Goal: Task Accomplishment & Management: Complete application form

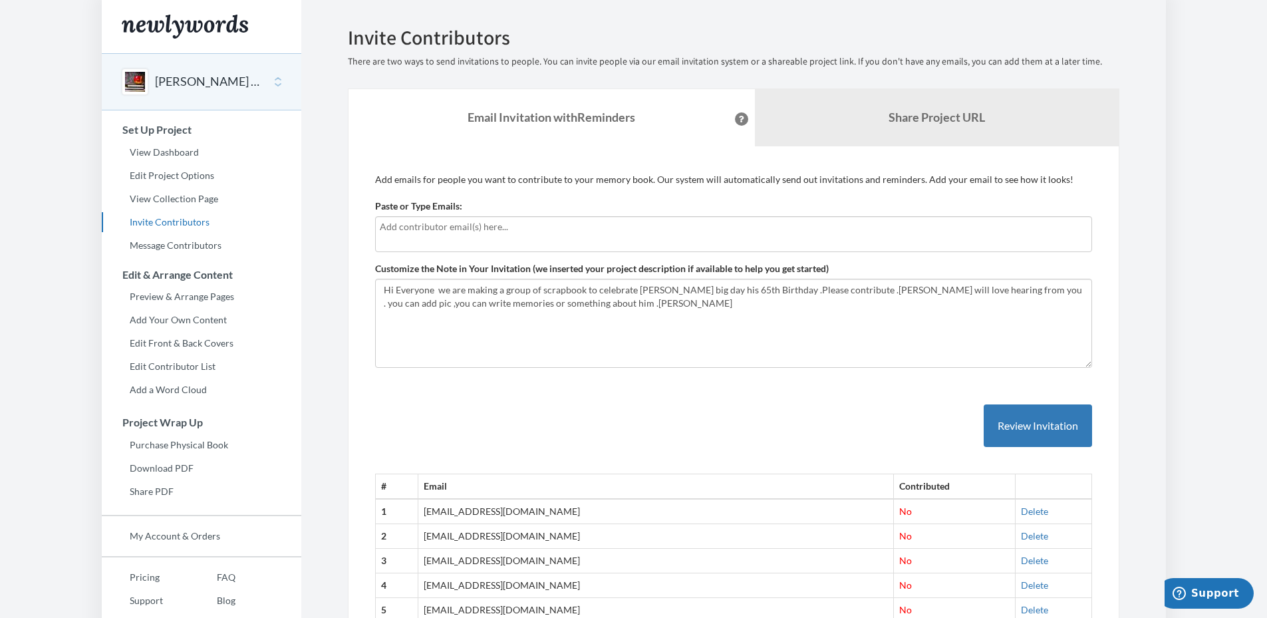
click at [398, 227] on input "text" at bounding box center [734, 227] width 708 height 15
click at [388, 235] on div at bounding box center [733, 234] width 717 height 36
click at [481, 228] on input "text" at bounding box center [734, 227] width 708 height 15
click at [446, 231] on input "text" at bounding box center [734, 227] width 708 height 15
click at [544, 232] on input "text" at bounding box center [734, 227] width 708 height 15
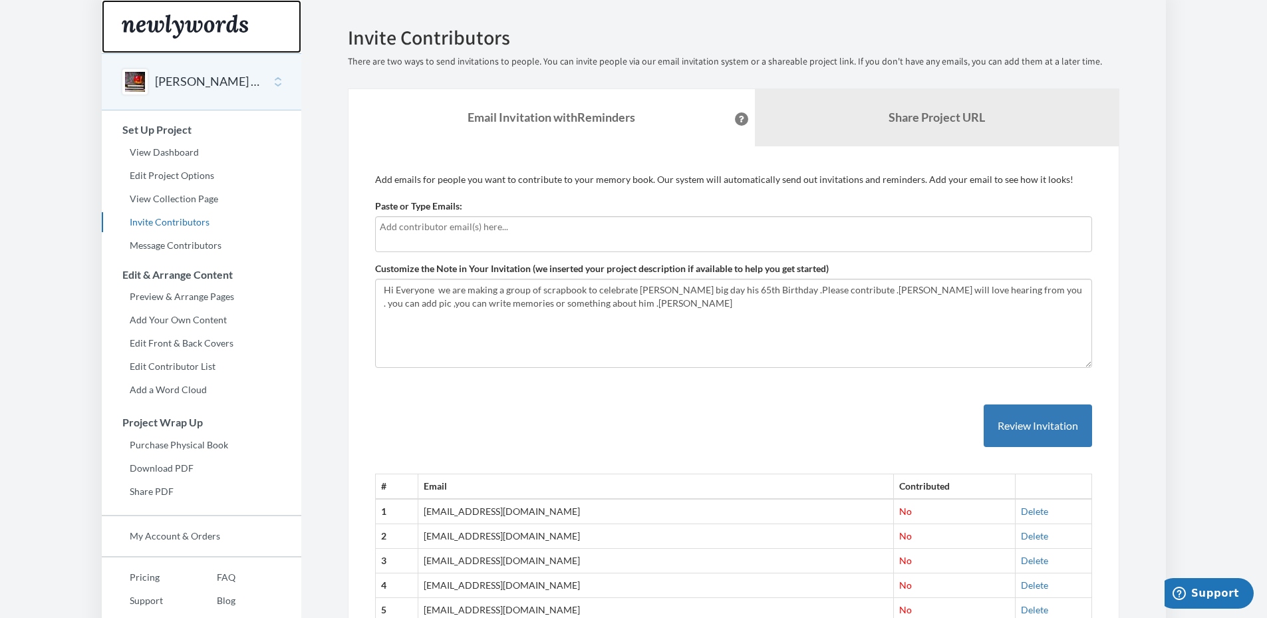
click at [275, 20] on div "Main" at bounding box center [202, 26] width 200 height 53
click at [408, 236] on div at bounding box center [733, 234] width 717 height 36
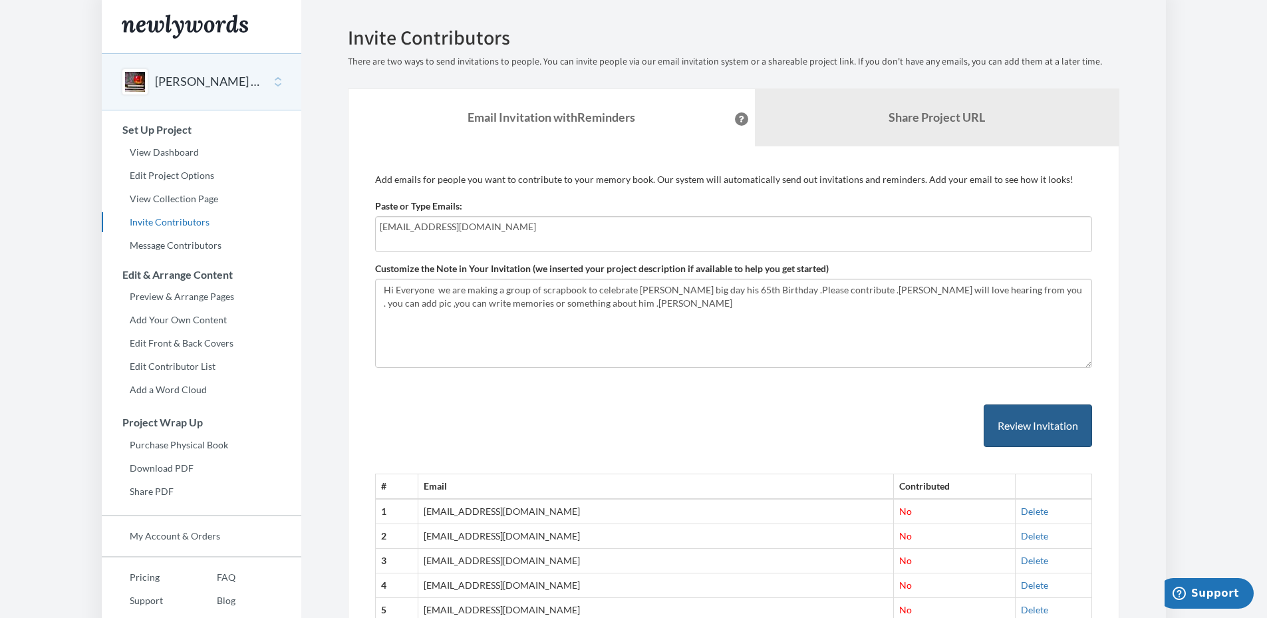
type input "[EMAIL_ADDRESS][DOMAIN_NAME]"
click at [1020, 424] on button "Review Invitation" at bounding box center [1038, 425] width 108 height 43
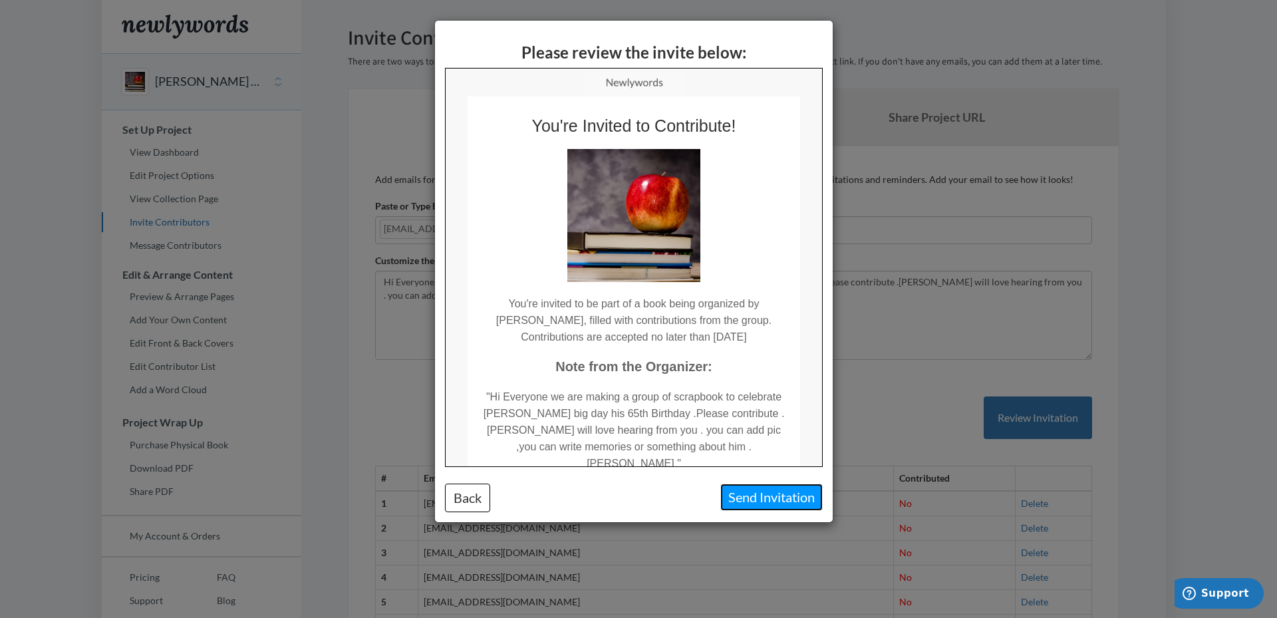
click at [781, 506] on button "Send Invitation" at bounding box center [771, 497] width 102 height 27
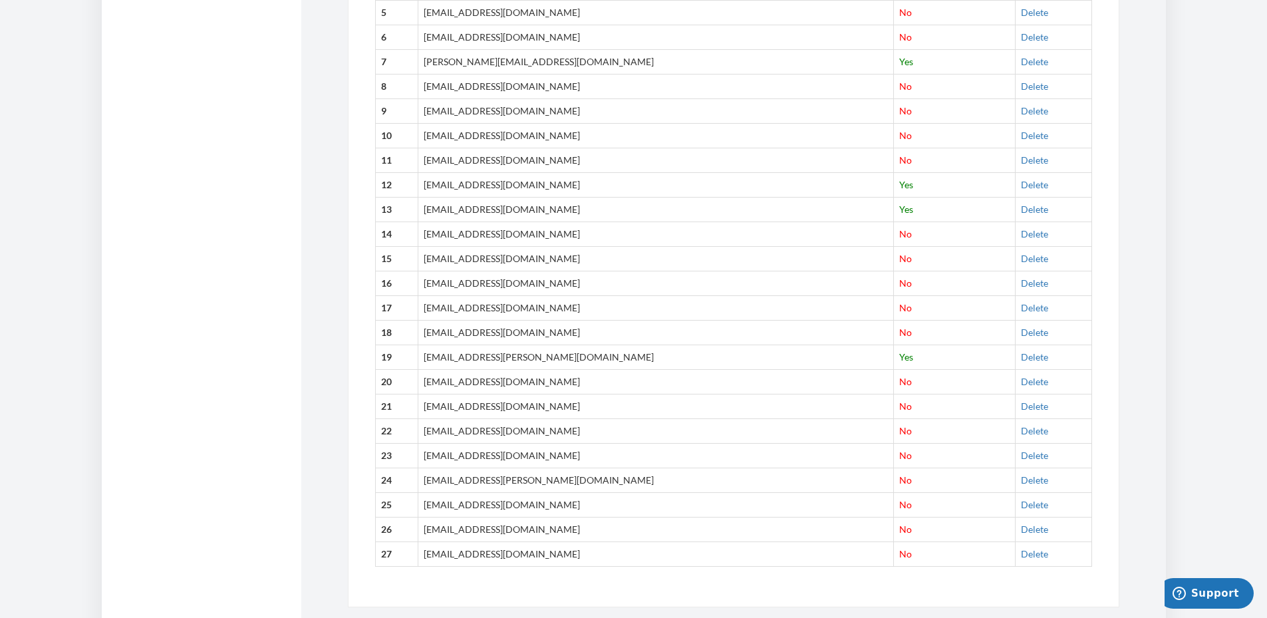
scroll to position [706, 0]
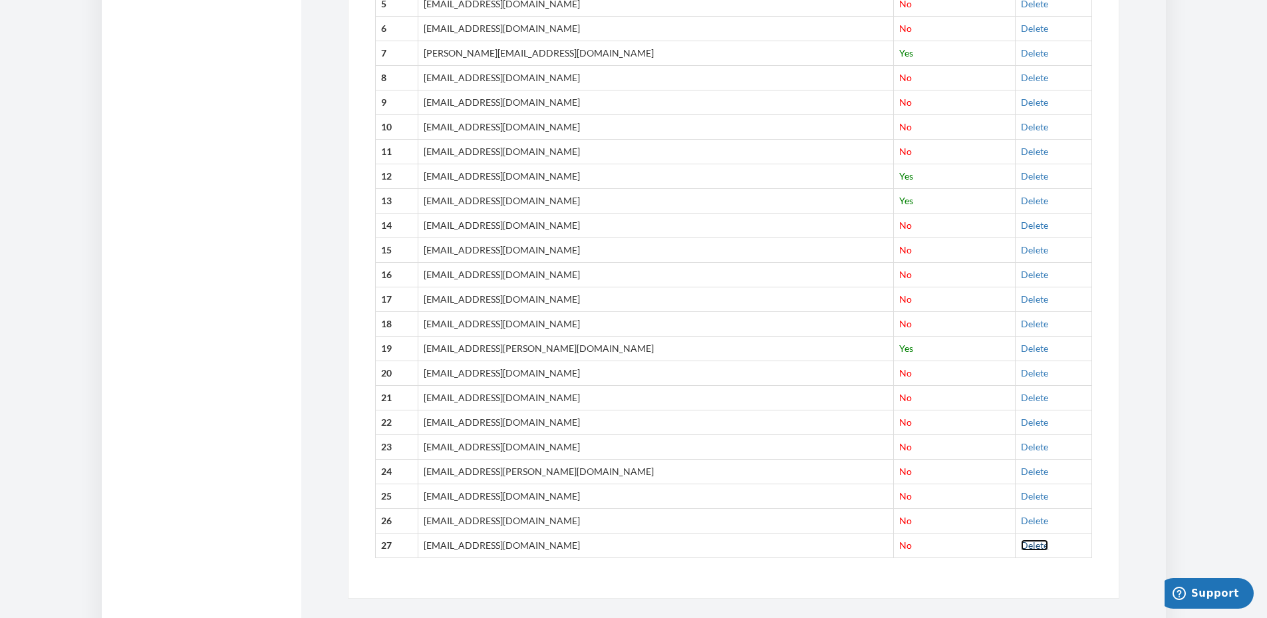
click at [1021, 546] on link "Delete" at bounding box center [1034, 544] width 27 height 11
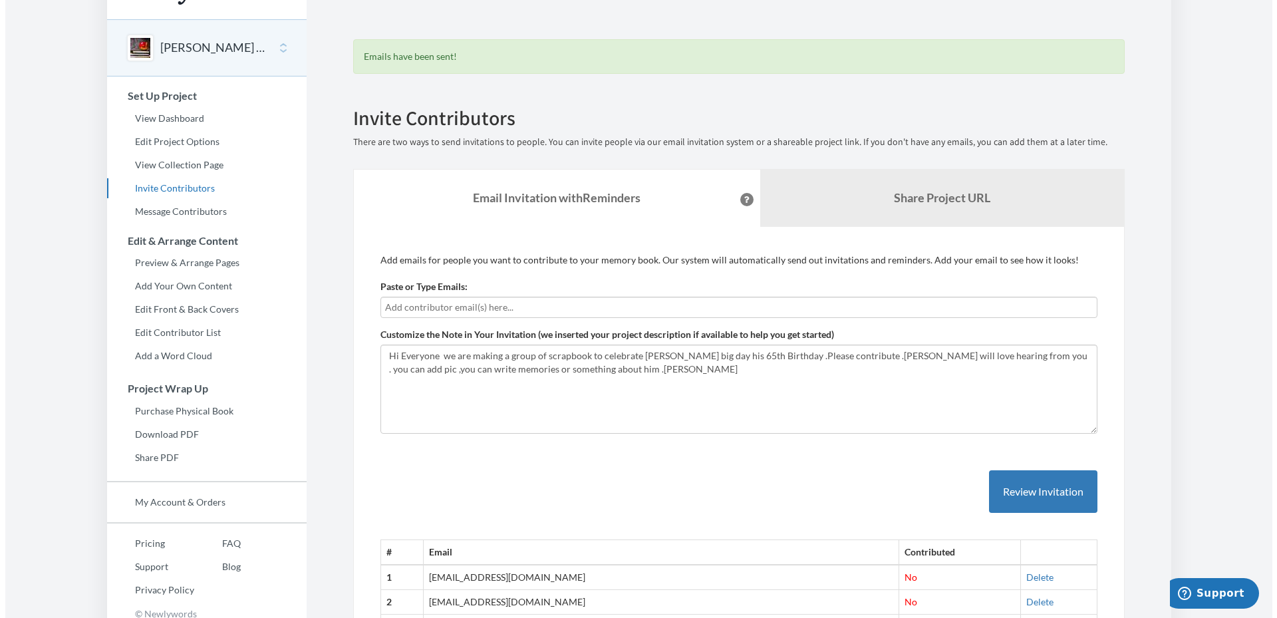
scroll to position [0, 0]
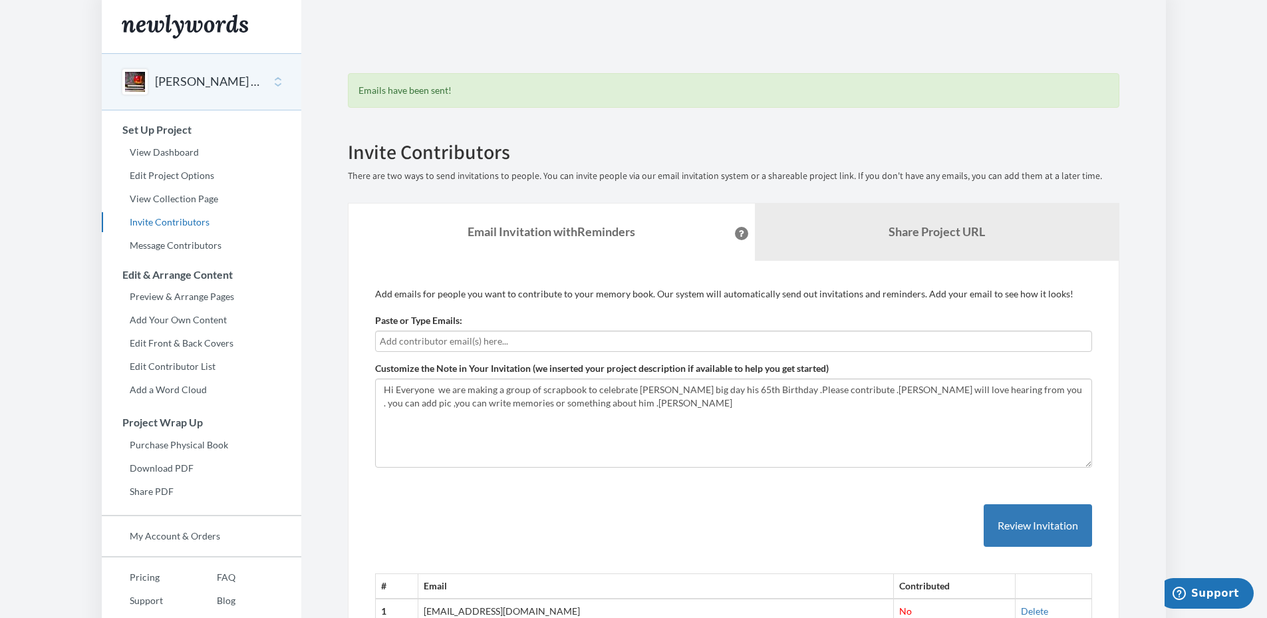
click at [448, 337] on input "text" at bounding box center [734, 341] width 708 height 15
type input "gargi_d2001@yahoo.com"
click at [1010, 539] on button "Review Invitation" at bounding box center [1038, 525] width 108 height 43
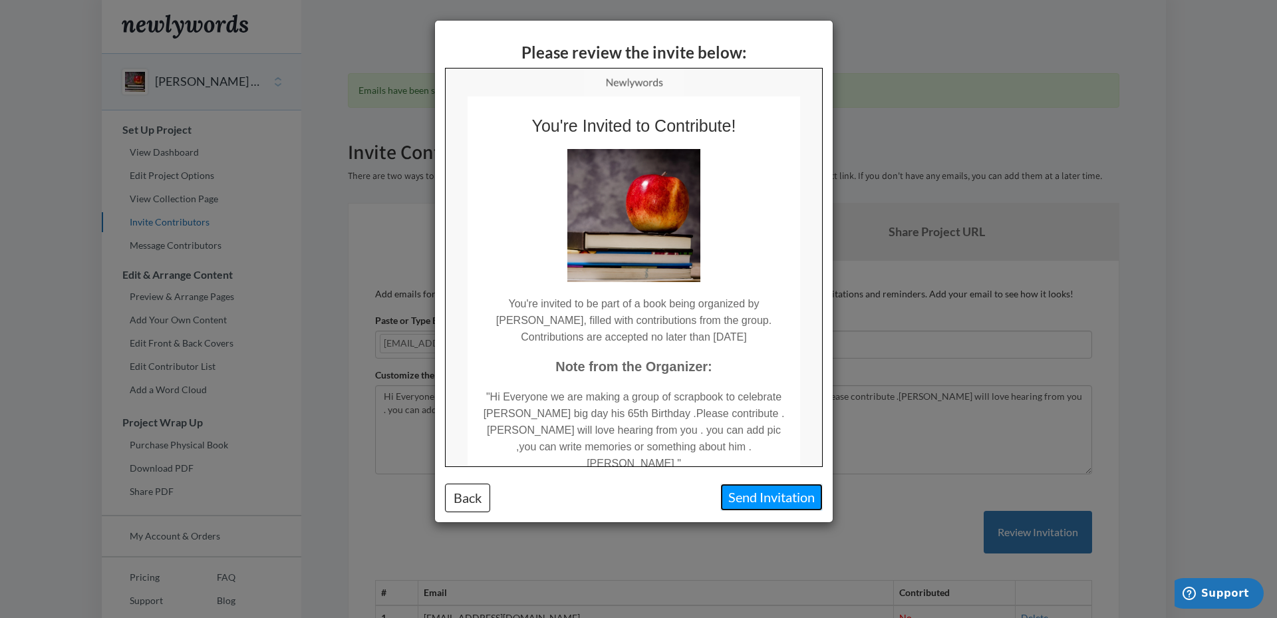
click at [756, 499] on button "Send Invitation" at bounding box center [771, 497] width 102 height 27
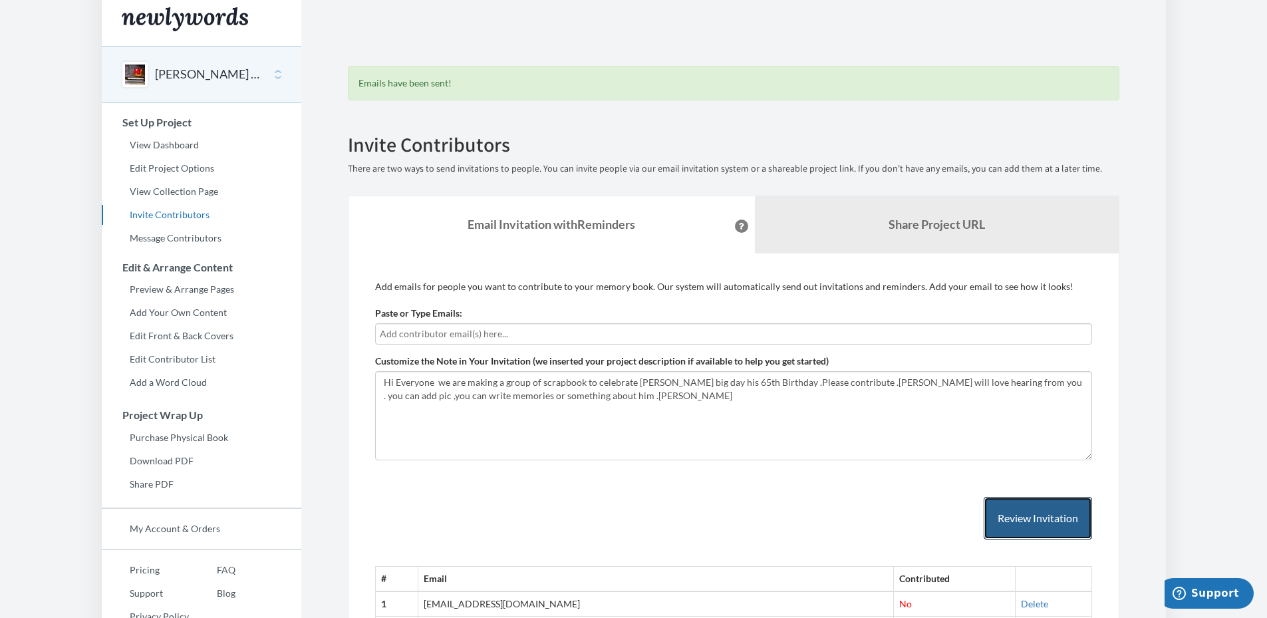
scroll to position [1, 0]
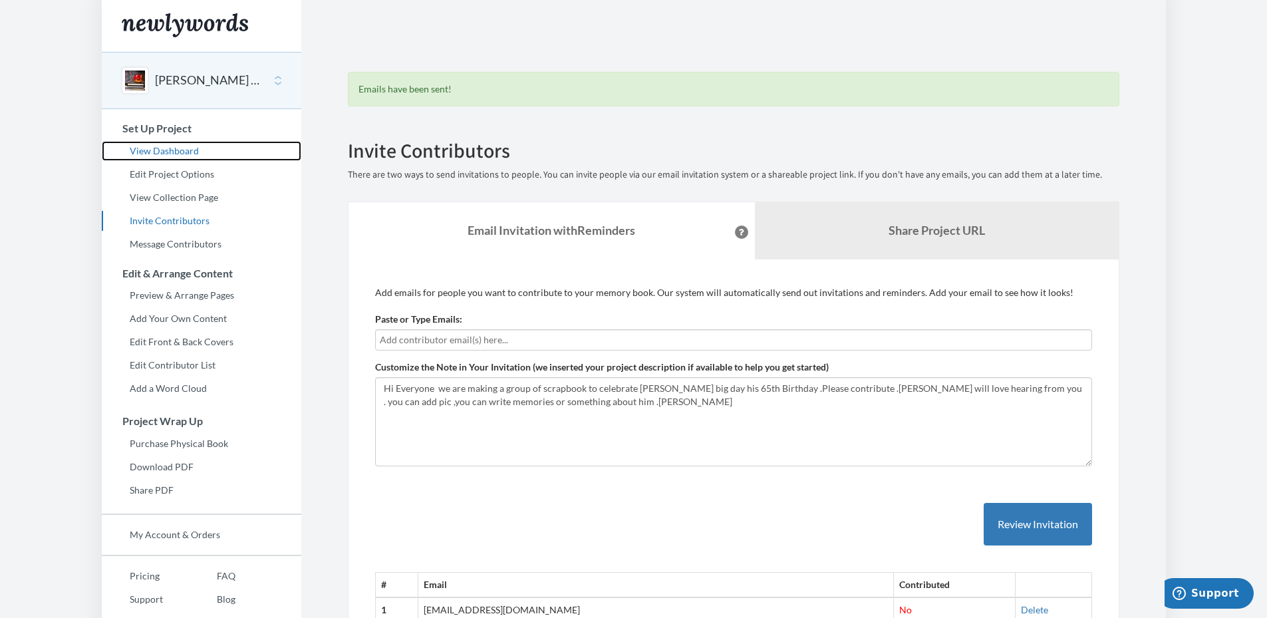
click at [167, 152] on link "View Dashboard" at bounding box center [202, 151] width 200 height 20
